Goal: Task Accomplishment & Management: Manage account settings

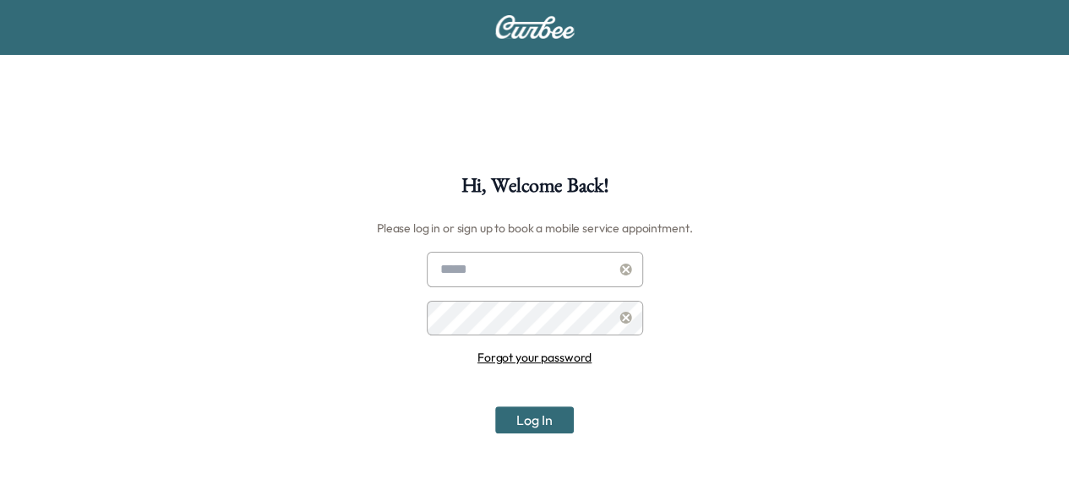
type input "**********"
drag, startPoint x: 554, startPoint y: 427, endPoint x: 559, endPoint y: 440, distance: 14.8
click at [553, 427] on button "Log In" at bounding box center [534, 419] width 79 height 27
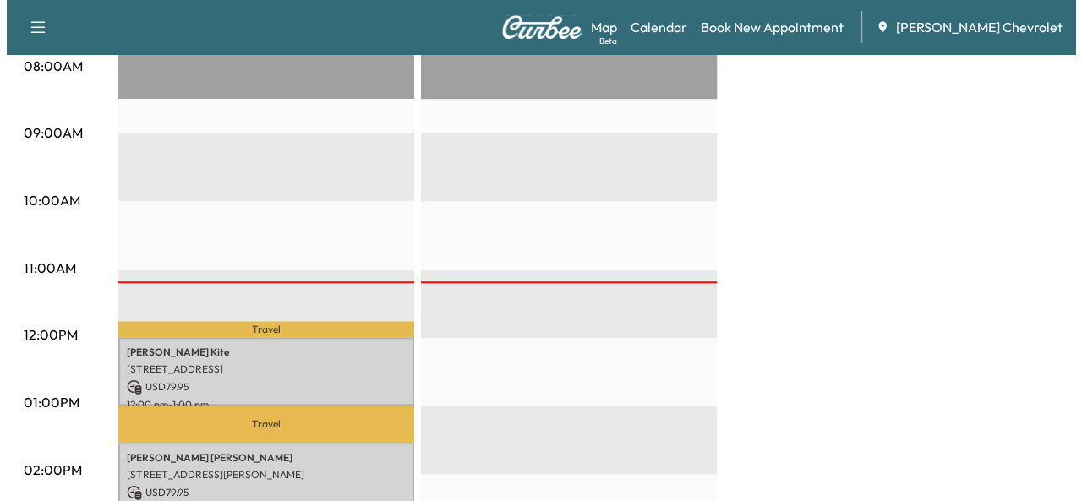
scroll to position [592, 0]
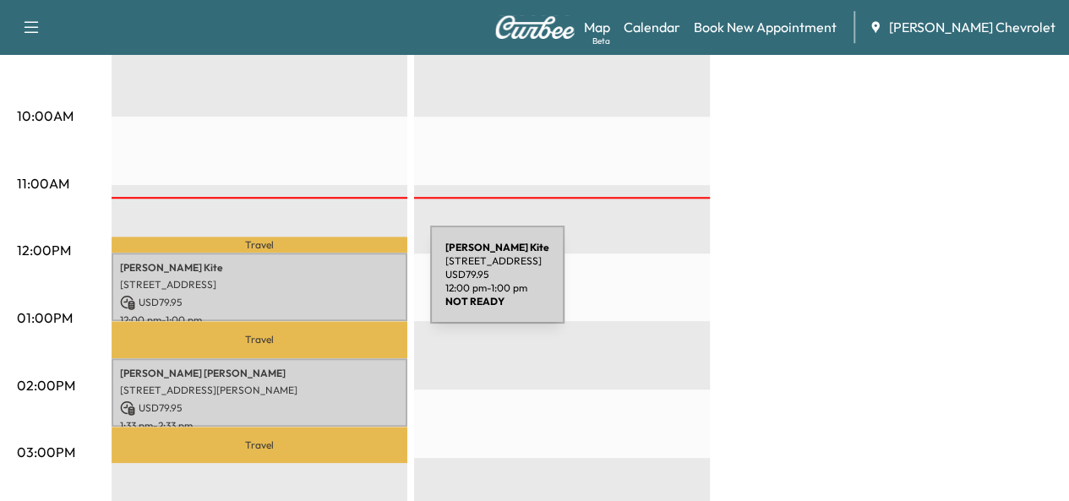
click at [303, 284] on p "[STREET_ADDRESS]" at bounding box center [259, 285] width 279 height 14
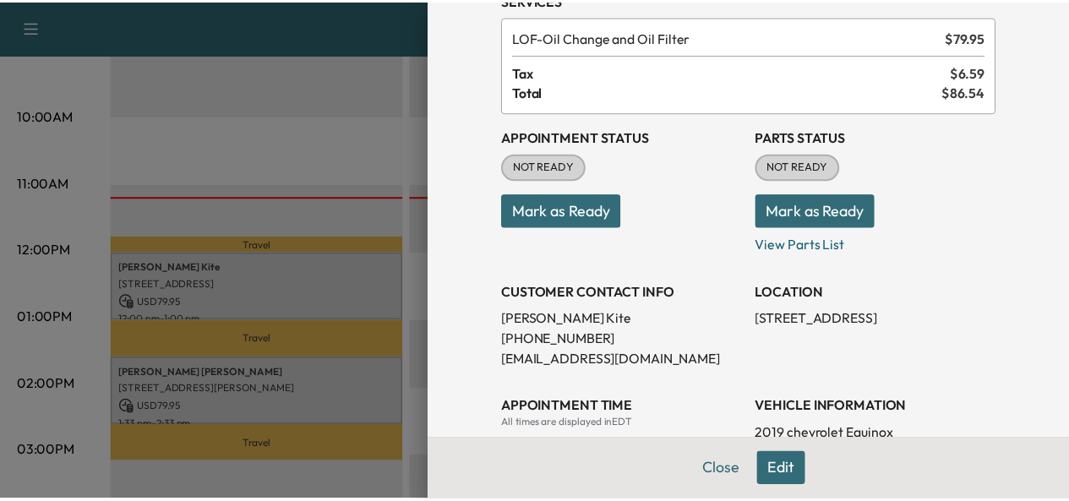
scroll to position [85, 0]
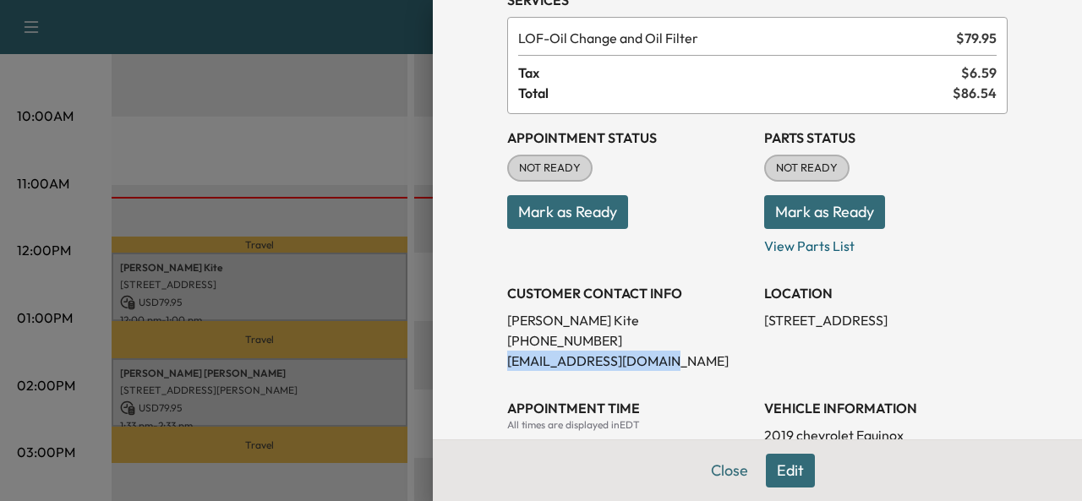
drag, startPoint x: 646, startPoint y: 355, endPoint x: 494, endPoint y: 363, distance: 152.3
click at [507, 363] on p "[EMAIL_ADDRESS][DOMAIN_NAME]" at bounding box center [628, 361] width 243 height 20
copy p "[EMAIL_ADDRESS][DOMAIN_NAME]"
click at [351, 230] on div at bounding box center [541, 250] width 1082 height 501
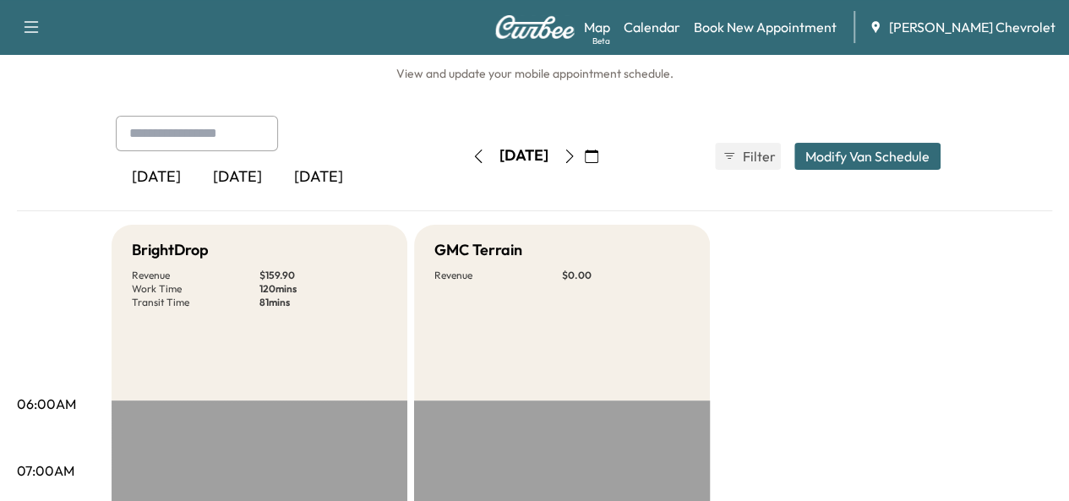
scroll to position [0, 0]
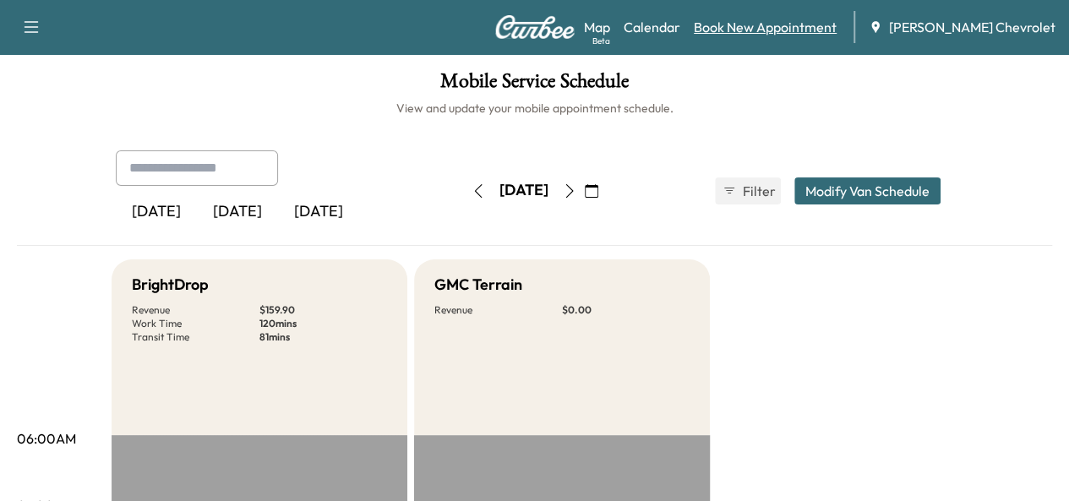
click at [826, 26] on link "Book New Appointment" at bounding box center [765, 27] width 143 height 20
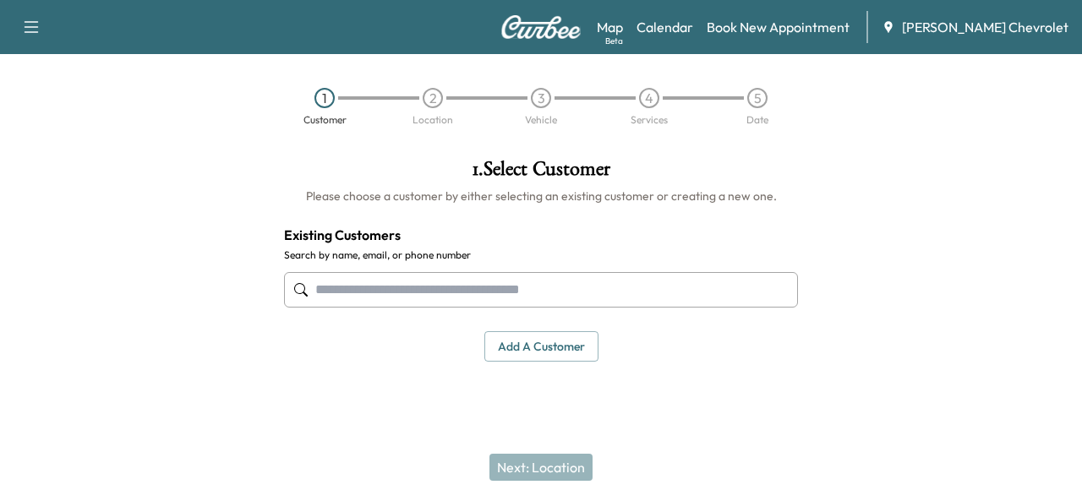
click at [541, 28] on img at bounding box center [540, 27] width 81 height 24
click at [556, 41] on div "Support Log Out Map Beta Calendar Book New Appointment [PERSON_NAME] Chevrolet" at bounding box center [541, 27] width 1082 height 54
click at [555, 36] on img at bounding box center [540, 27] width 81 height 24
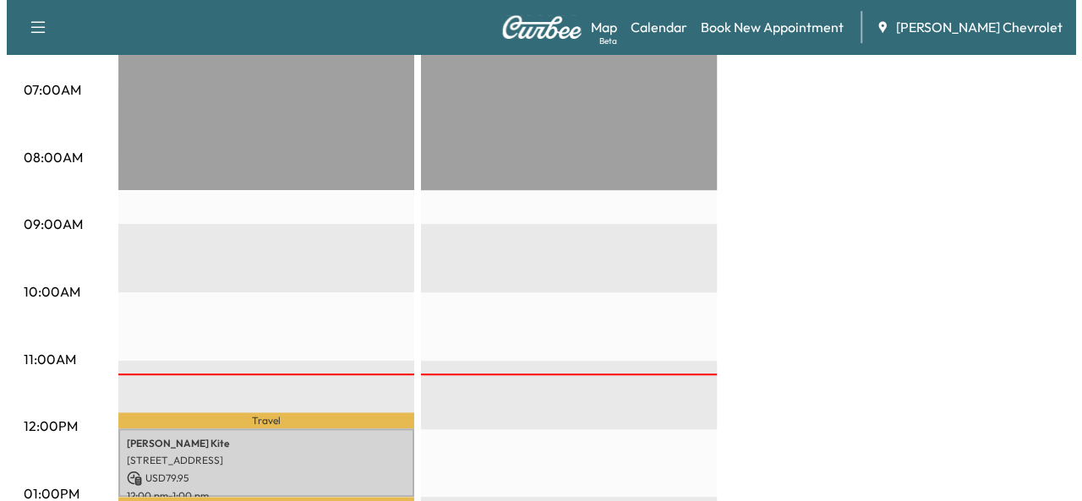
scroll to position [507, 0]
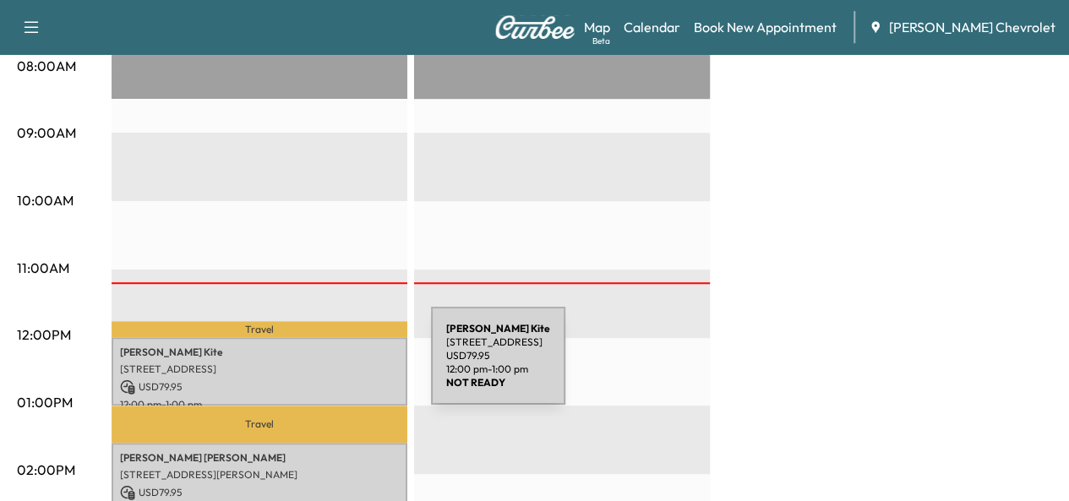
click at [304, 366] on p "[STREET_ADDRESS]" at bounding box center [259, 370] width 279 height 14
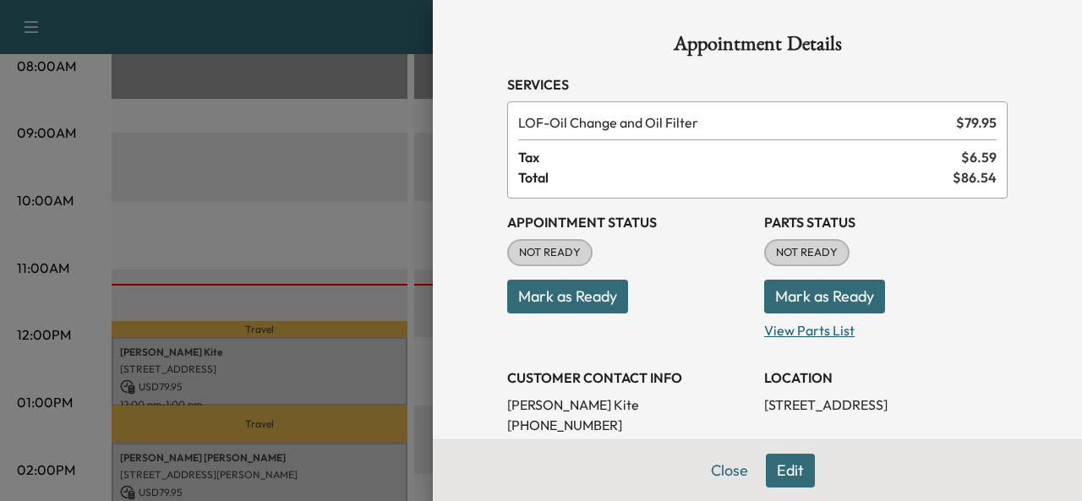
scroll to position [85, 0]
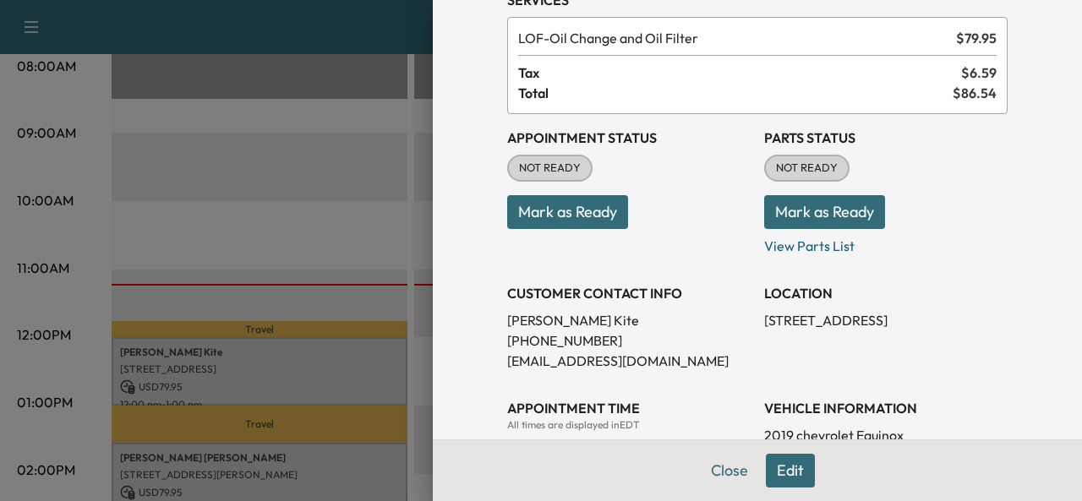
click at [775, 471] on button "Edit" at bounding box center [790, 471] width 49 height 34
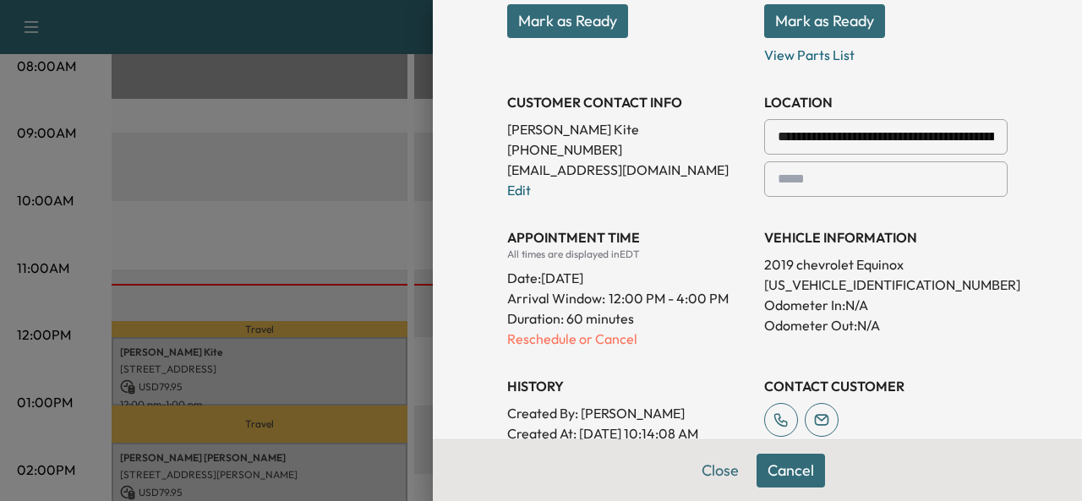
scroll to position [338, 0]
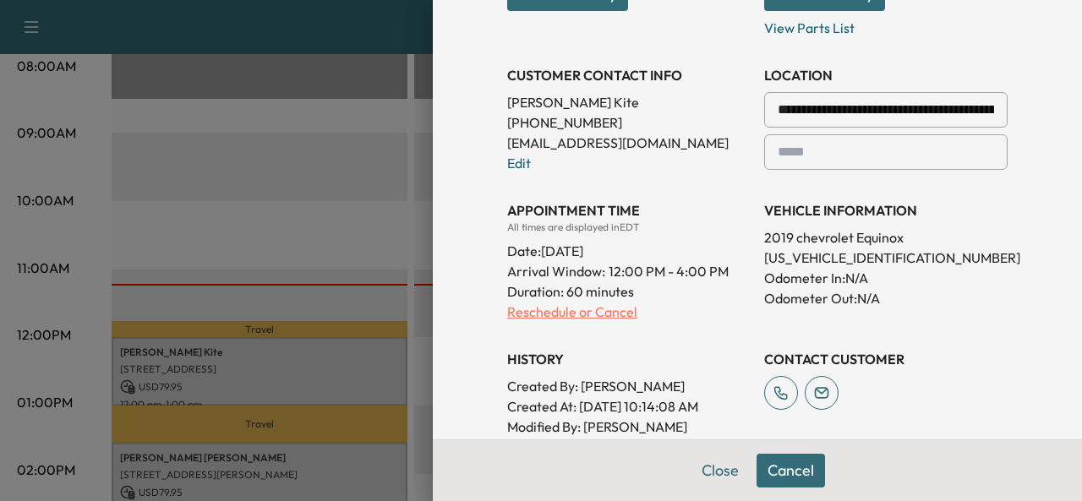
click at [571, 314] on p "Reschedule or Cancel" at bounding box center [628, 312] width 243 height 20
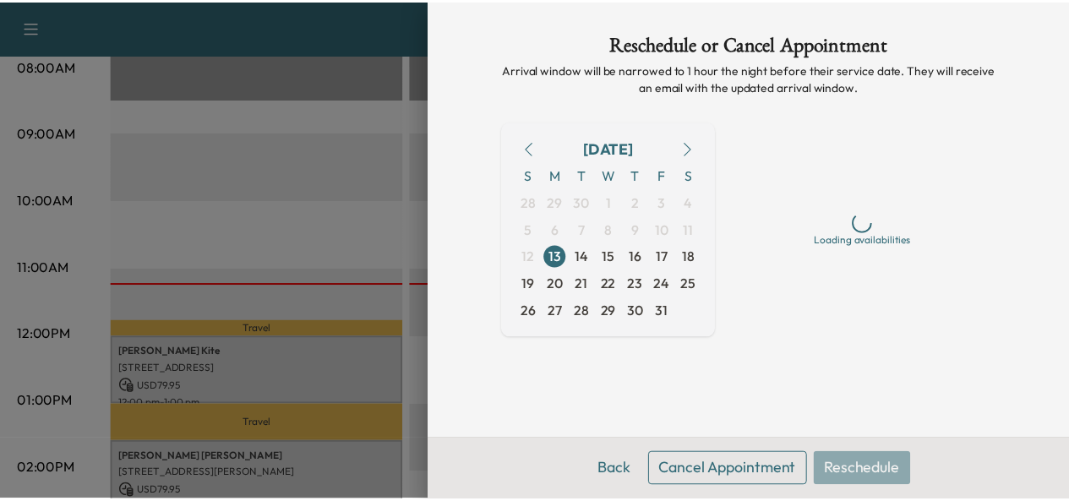
scroll to position [0, 0]
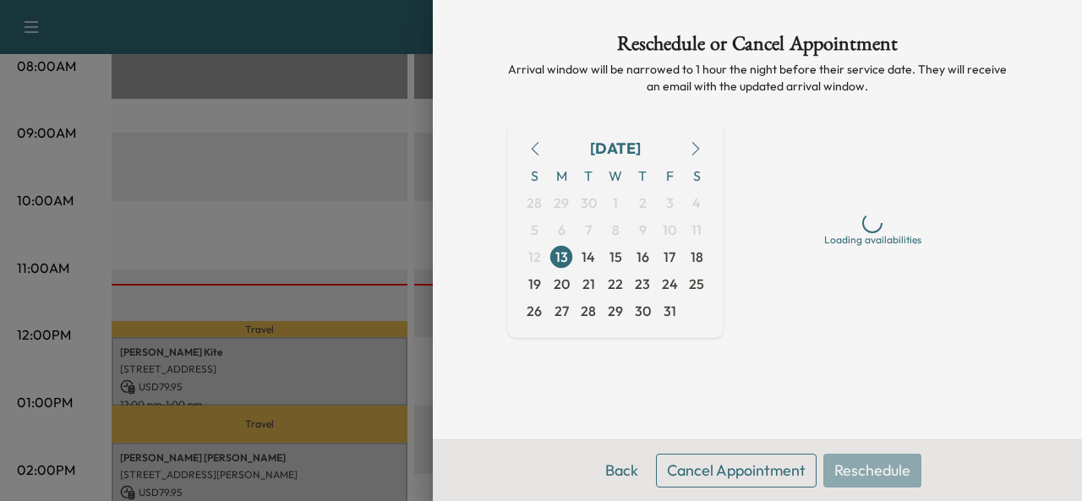
click at [770, 469] on button "Cancel Appointment" at bounding box center [736, 471] width 161 height 34
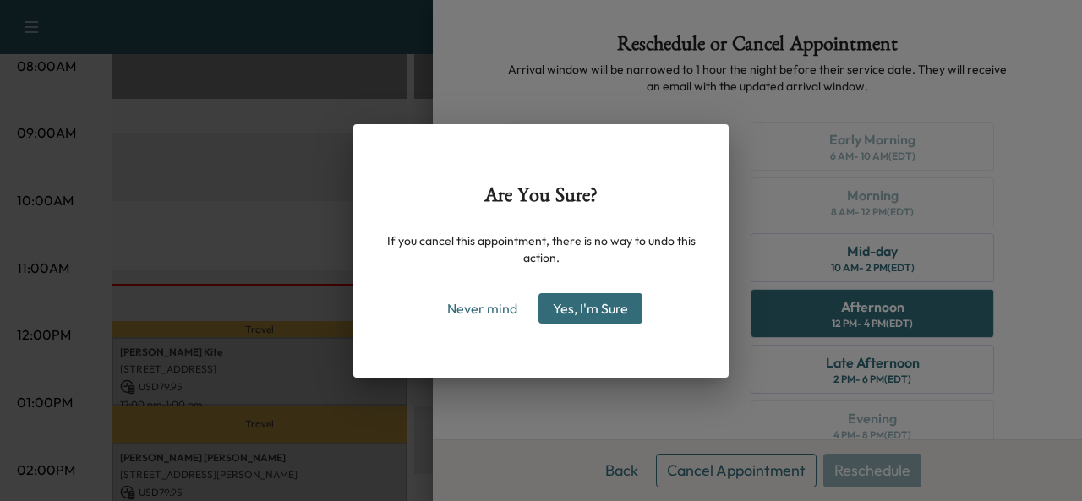
click at [583, 315] on button "Yes, I'm Sure" at bounding box center [590, 308] width 104 height 30
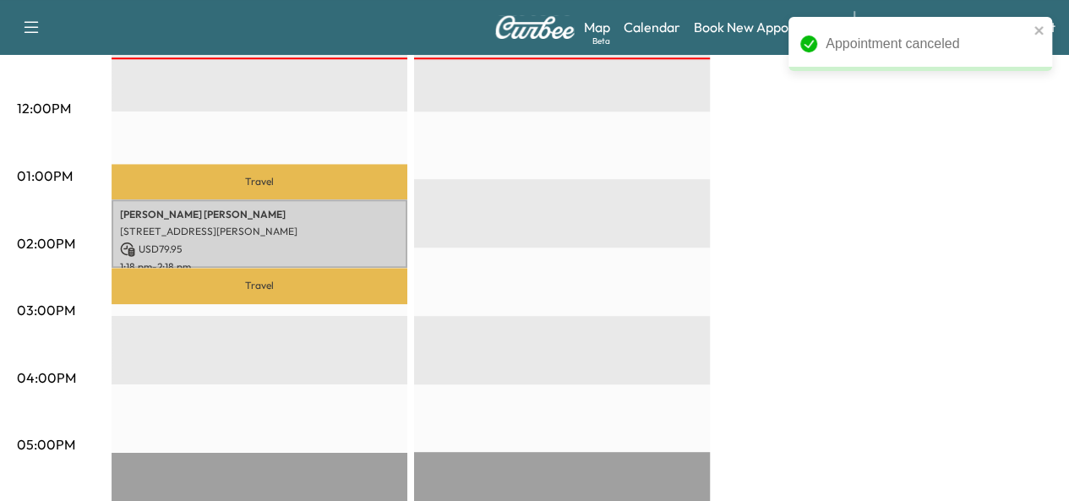
scroll to position [761, 0]
